Goal: Task Accomplishment & Management: Manage account settings

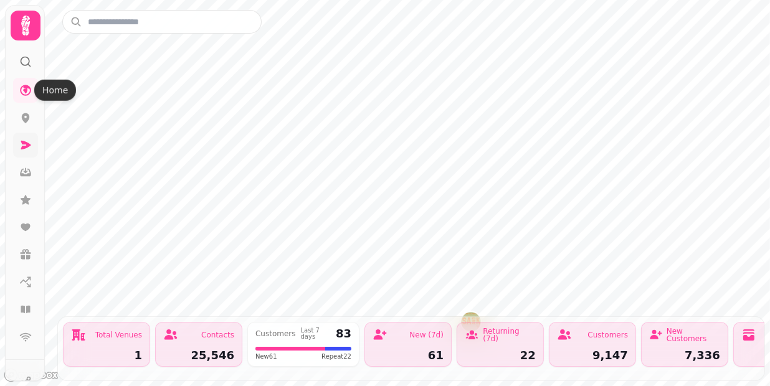
click at [27, 144] on icon at bounding box center [26, 145] width 10 height 9
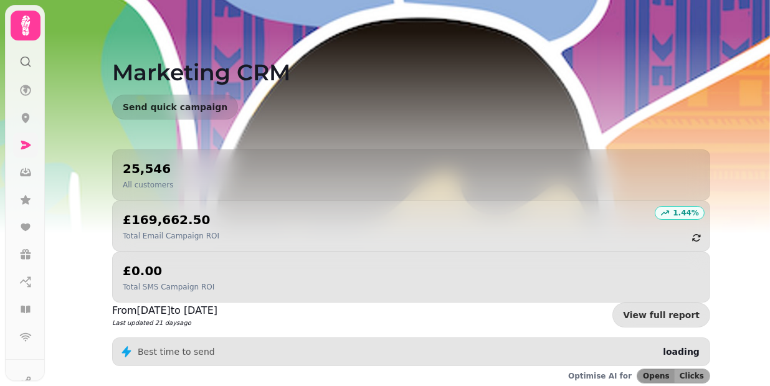
scroll to position [181, 0]
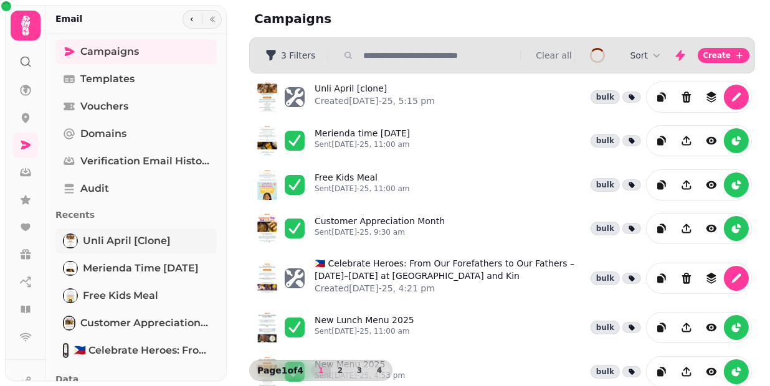
click at [117, 240] on span "Unli April [clone]" at bounding box center [127, 241] width 88 height 15
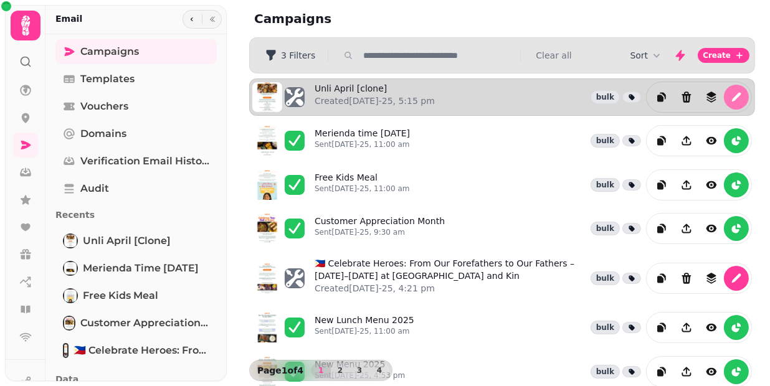
click at [732, 98] on icon "edit" at bounding box center [736, 97] width 9 height 9
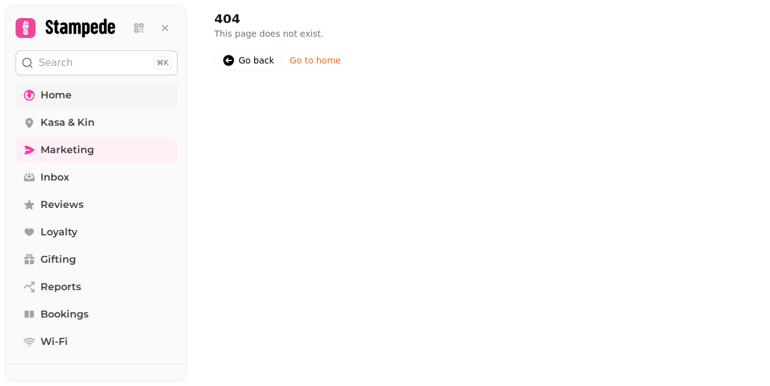
click at [55, 100] on span "Home" at bounding box center [55, 95] width 31 height 15
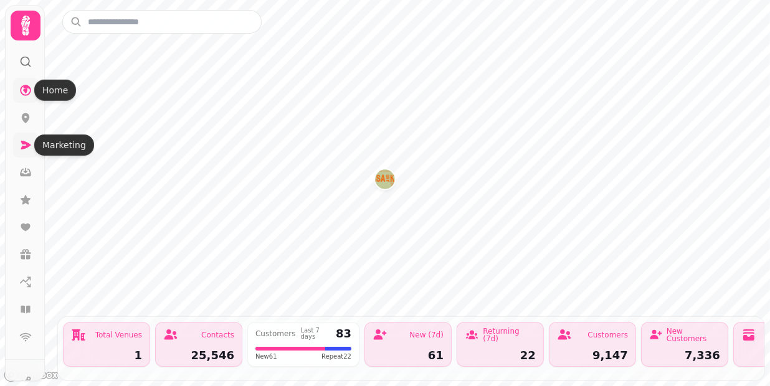
click at [27, 146] on icon at bounding box center [26, 145] width 10 height 9
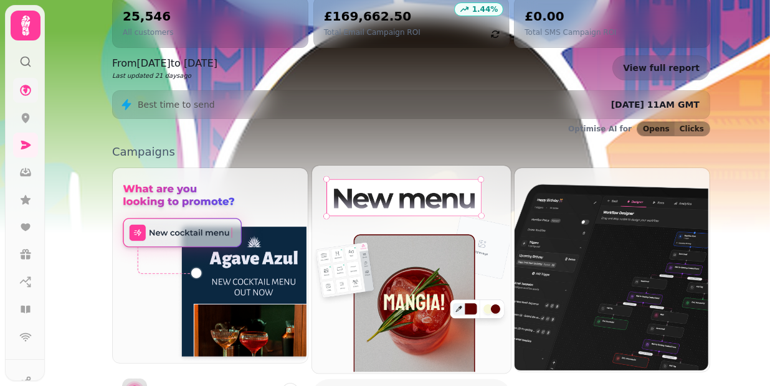
scroll to position [313, 0]
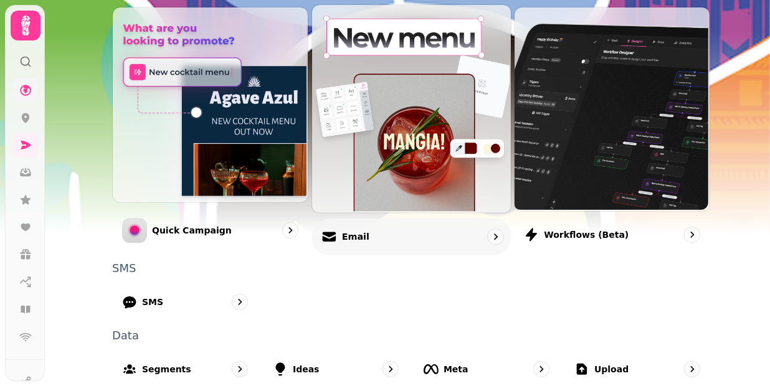
click at [353, 233] on p "Email" at bounding box center [354, 236] width 27 height 12
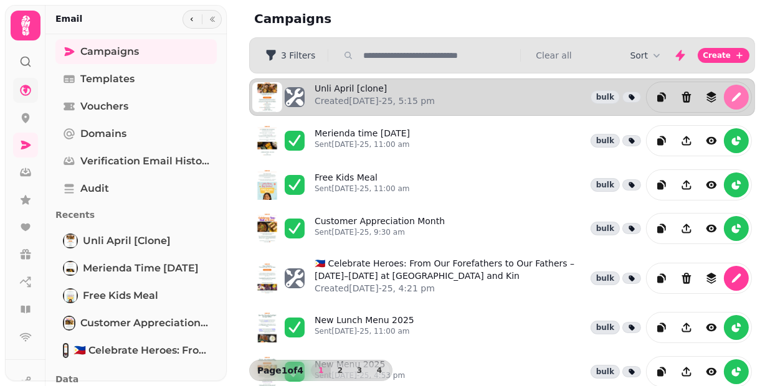
click at [732, 99] on icon "edit" at bounding box center [736, 97] width 9 height 9
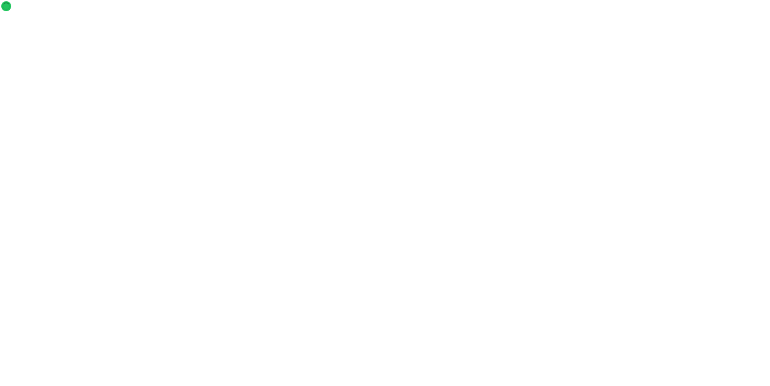
select select "**********"
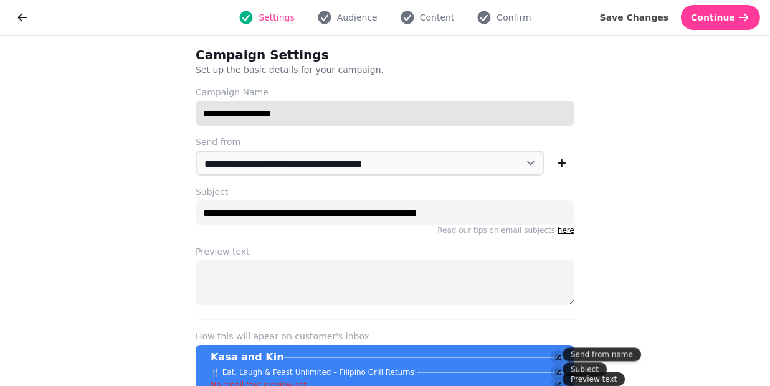
drag, startPoint x: 220, startPoint y: 115, endPoint x: 339, endPoint y: 115, distance: 119.6
click at [339, 115] on input "**********" at bounding box center [385, 113] width 379 height 25
type input "**********"
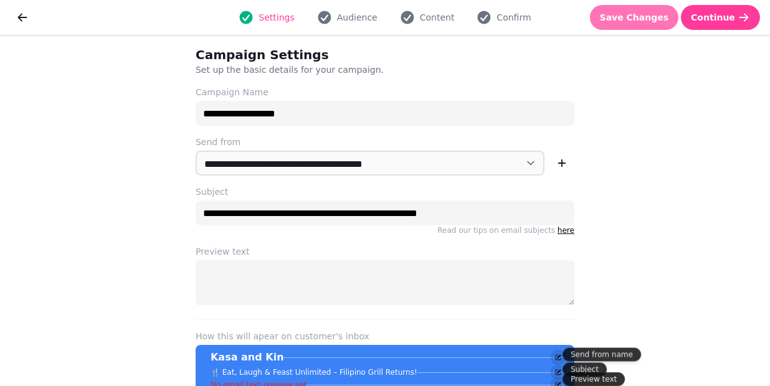
click at [642, 24] on button "Save Changes" at bounding box center [634, 17] width 89 height 25
click at [429, 22] on span "Content" at bounding box center [437, 17] width 35 height 12
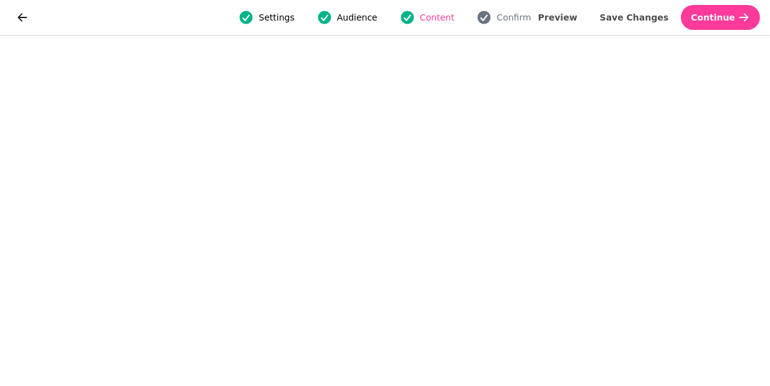
scroll to position [24, 0]
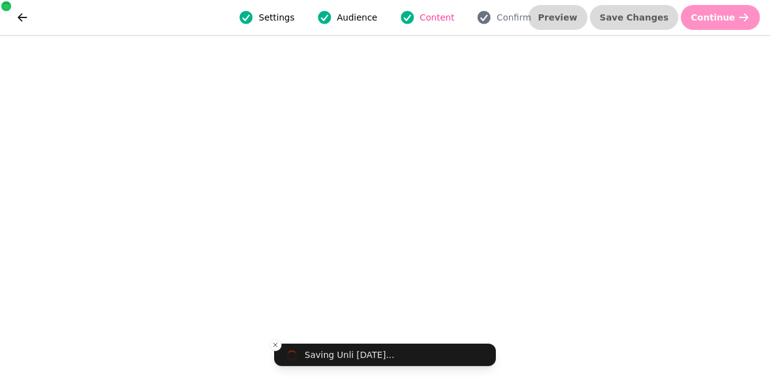
click at [628, 23] on button "Save Changes" at bounding box center [634, 17] width 89 height 25
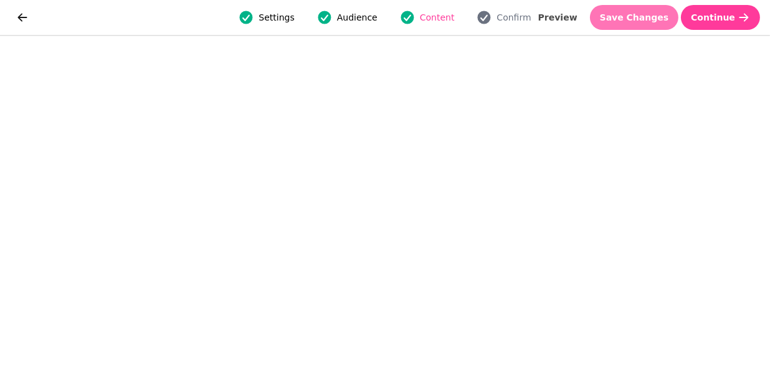
click at [655, 15] on span "Save Changes" at bounding box center [634, 17] width 69 height 9
click at [639, 18] on span "Save Changes" at bounding box center [634, 17] width 69 height 9
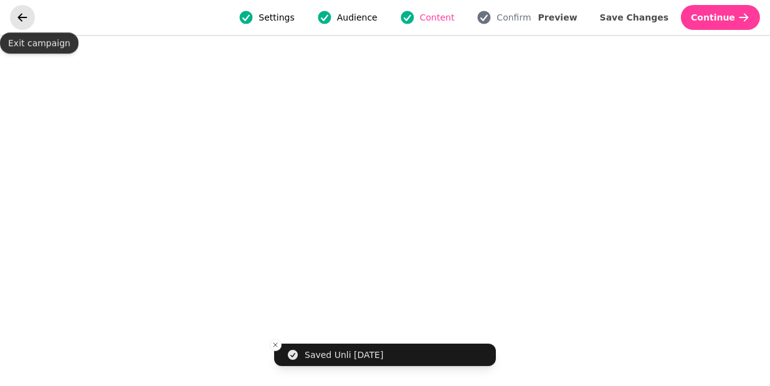
click at [16, 16] on icon "go back" at bounding box center [22, 17] width 12 height 12
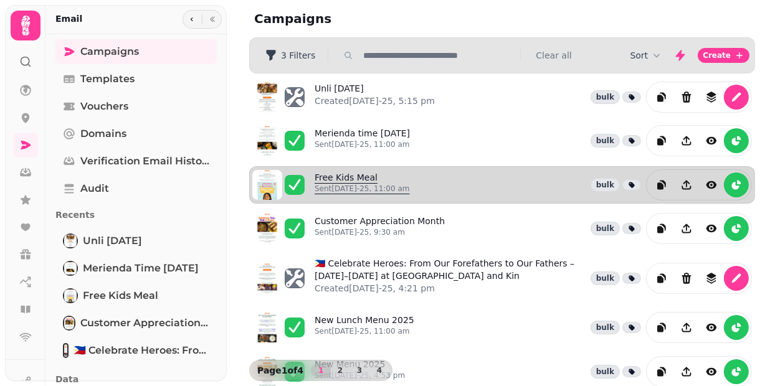
click at [329, 184] on p "Sent [DATE]-25, 11:00 am" at bounding box center [362, 189] width 95 height 10
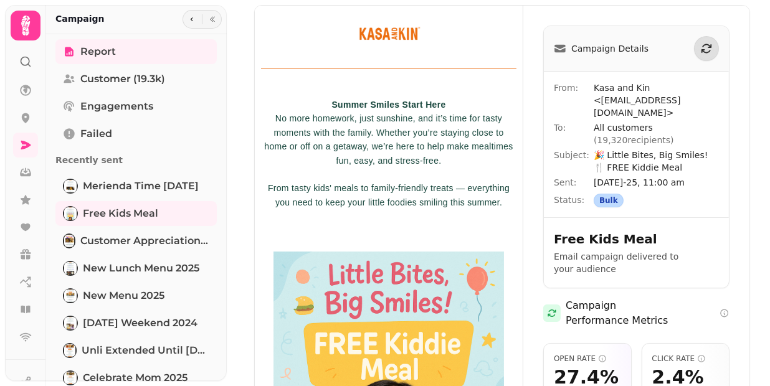
click at [371, 149] on img at bounding box center [389, 296] width 268 height 580
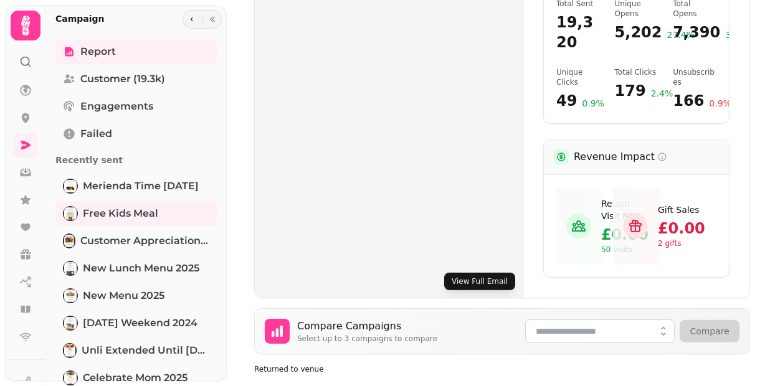
click at [456, 273] on button "View Full Email" at bounding box center [479, 281] width 71 height 17
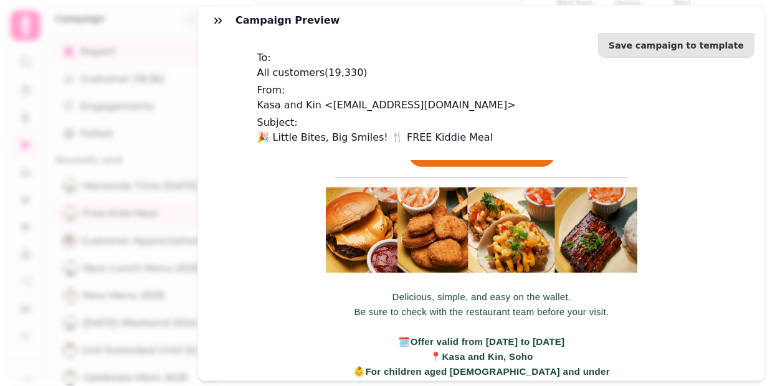
scroll to position [859, 0]
